Goal: Information Seeking & Learning: Learn about a topic

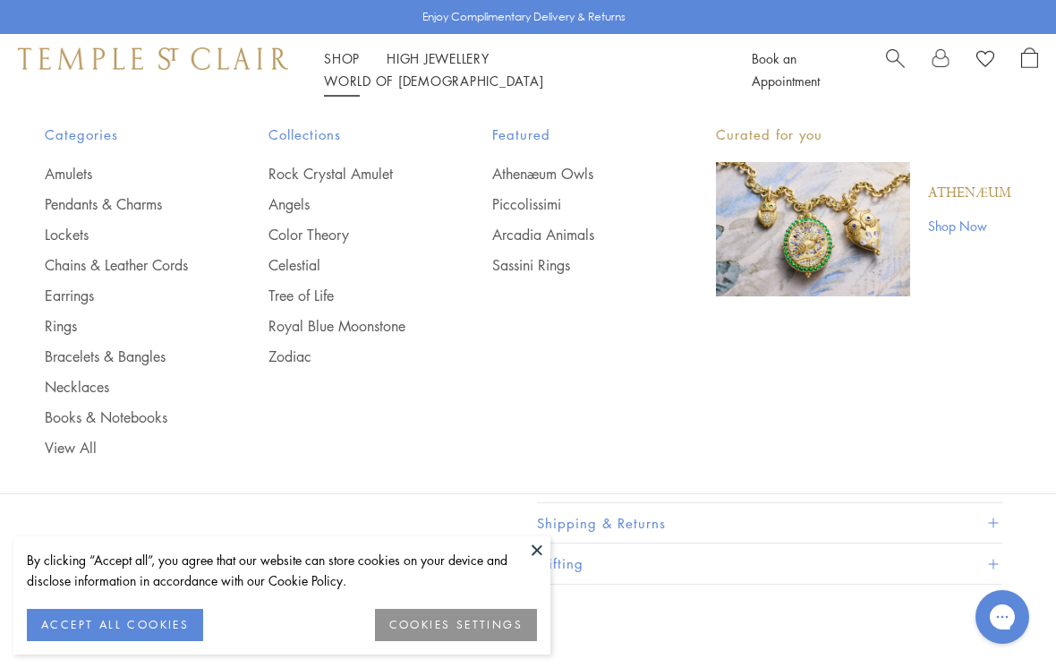
click at [141, 205] on link "Pendants & Charms" at bounding box center [121, 204] width 152 height 20
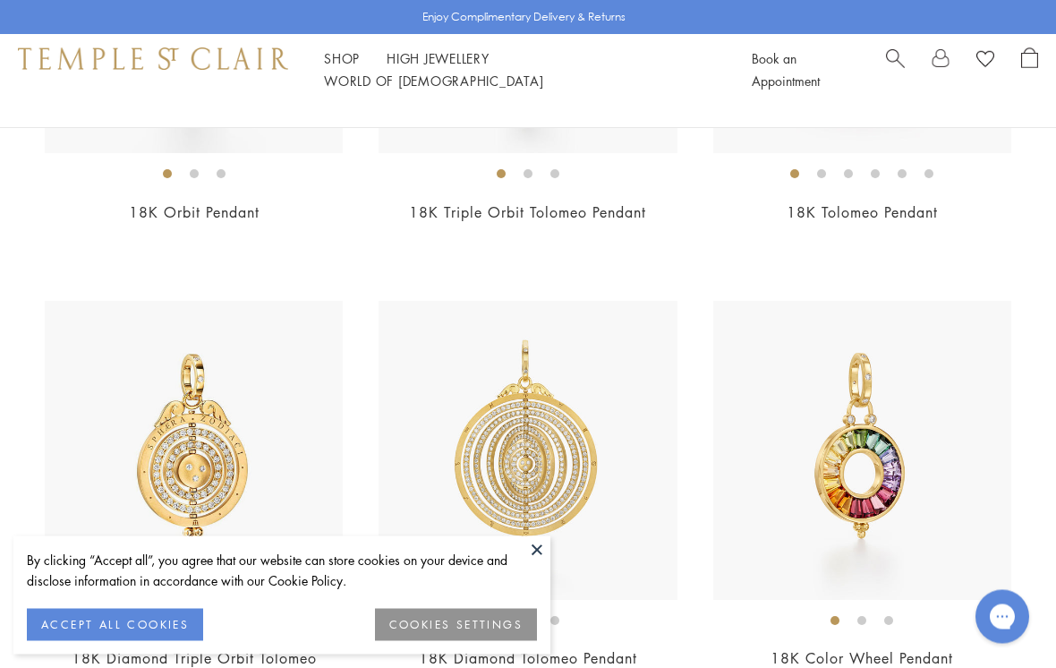
scroll to position [7224, 0]
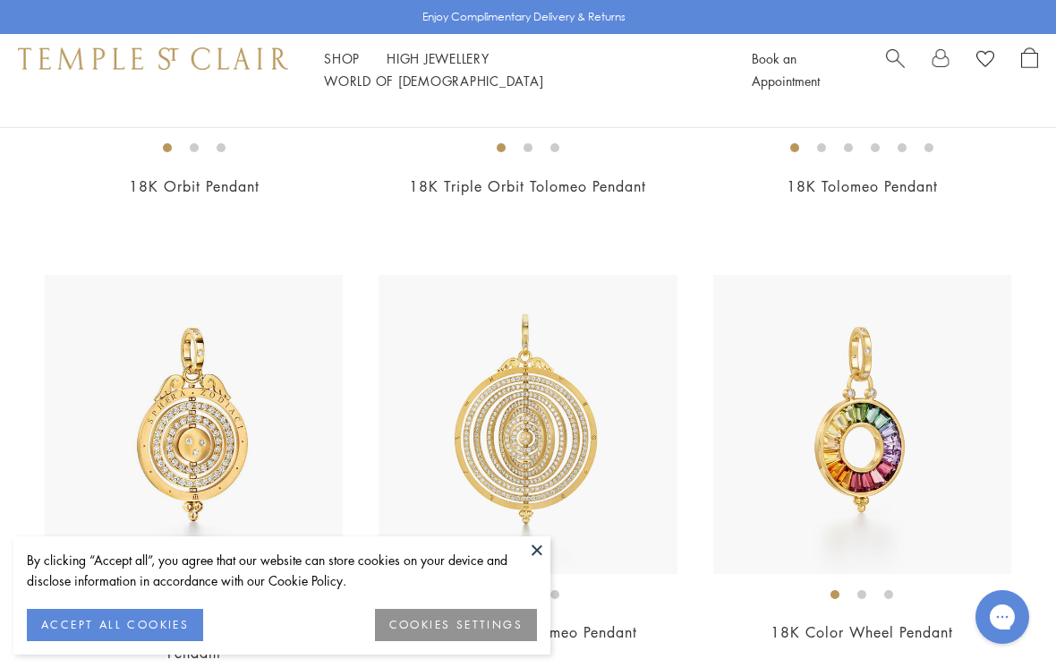
scroll to position [7252, 0]
click at [555, 550] on img at bounding box center [528, 422] width 298 height 298
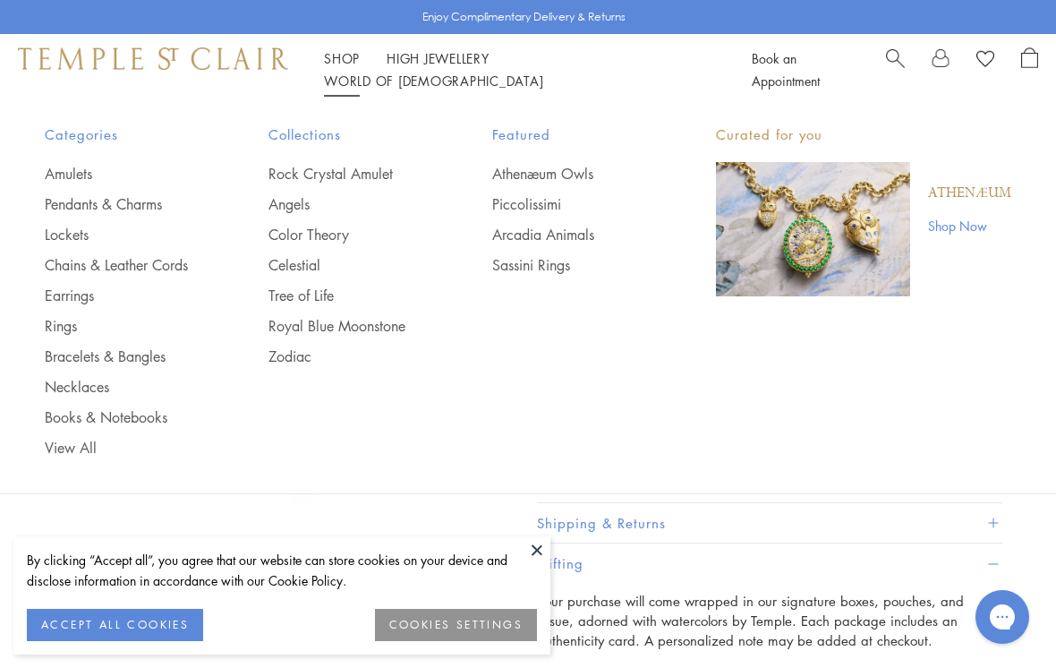
click at [149, 200] on link "Pendants & Charms" at bounding box center [121, 204] width 152 height 20
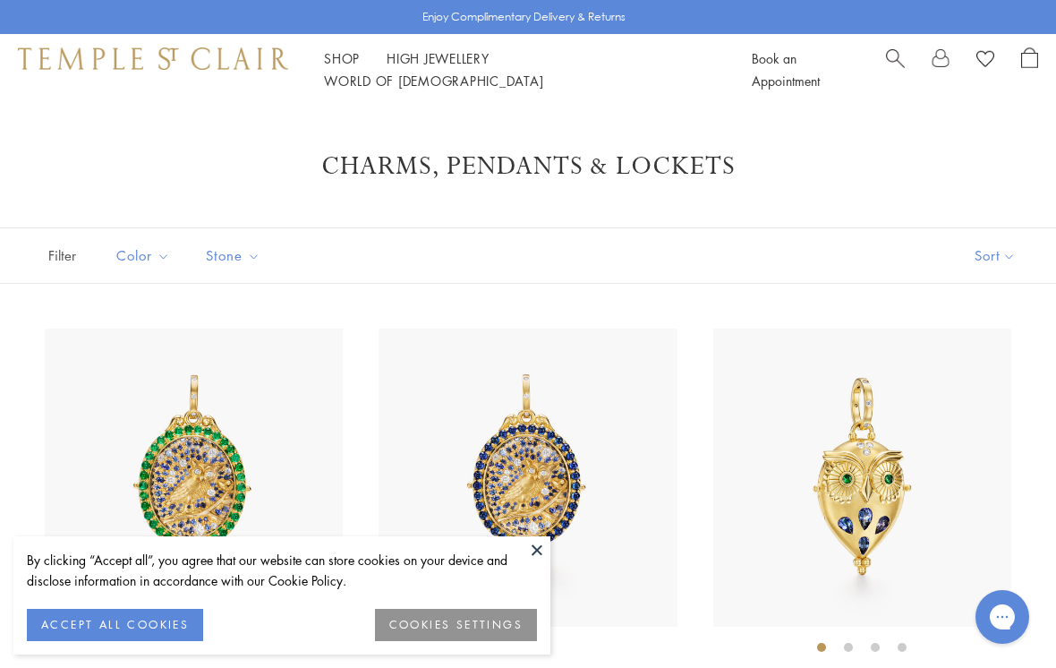
click at [898, 62] on span "Search" at bounding box center [895, 56] width 19 height 19
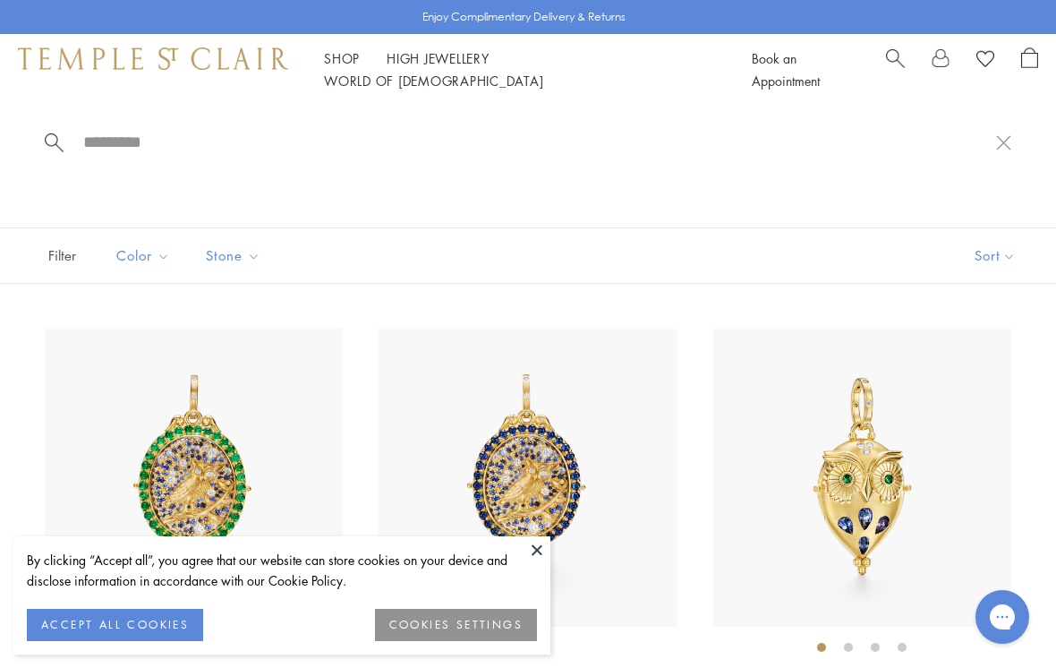
click at [151, 152] on input "search" at bounding box center [538, 142] width 915 height 21
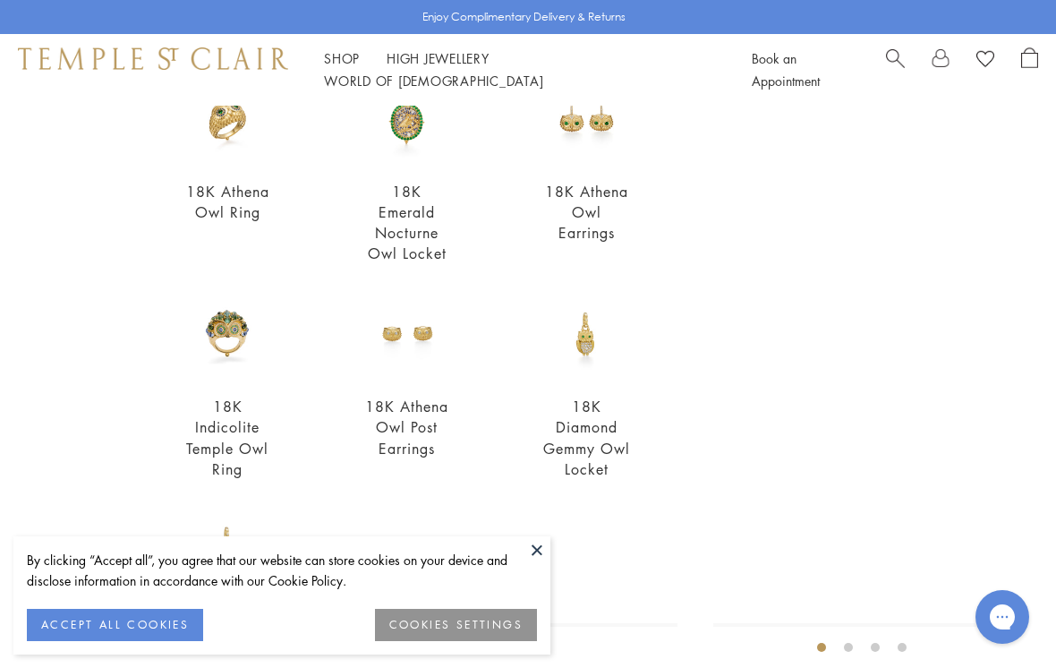
scroll to position [411, 0]
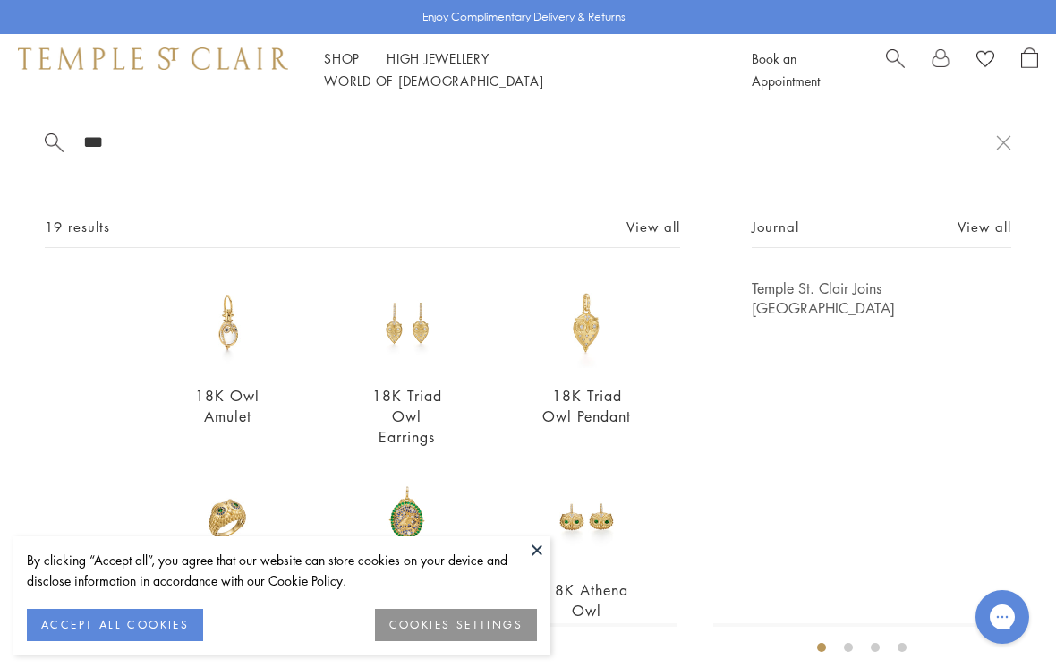
type input "***"
click at [538, 542] on button at bounding box center [537, 549] width 27 height 27
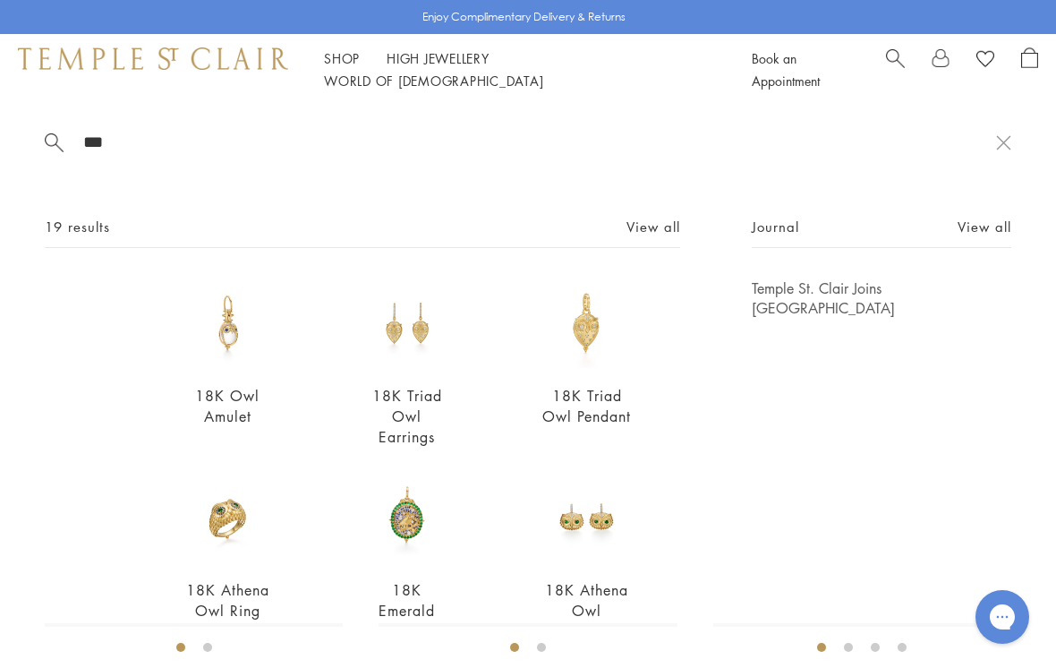
scroll to position [0, 0]
